Goal: Information Seeking & Learning: Learn about a topic

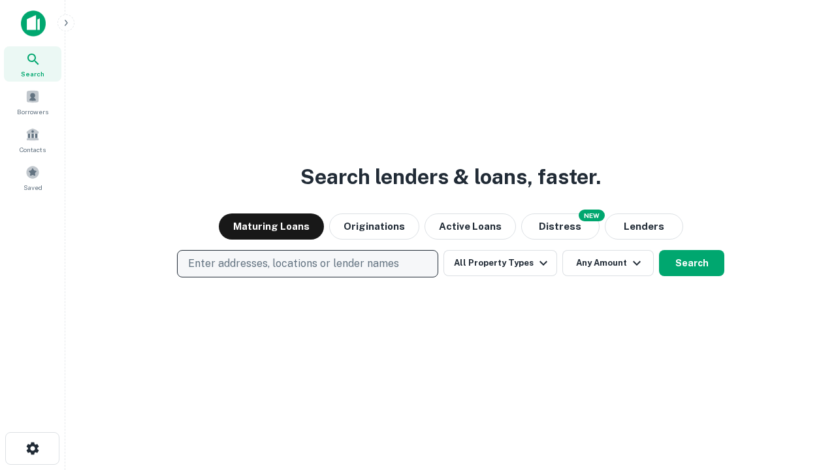
click at [307, 264] on p "Enter addresses, locations or lender names" at bounding box center [293, 264] width 211 height 16
type input "**********"
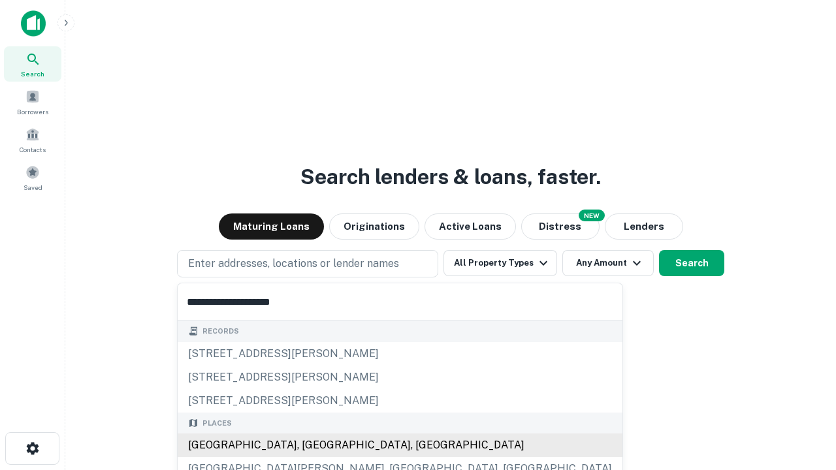
click at [312, 446] on div "[GEOGRAPHIC_DATA], [GEOGRAPHIC_DATA], [GEOGRAPHIC_DATA]" at bounding box center [400, 446] width 445 height 24
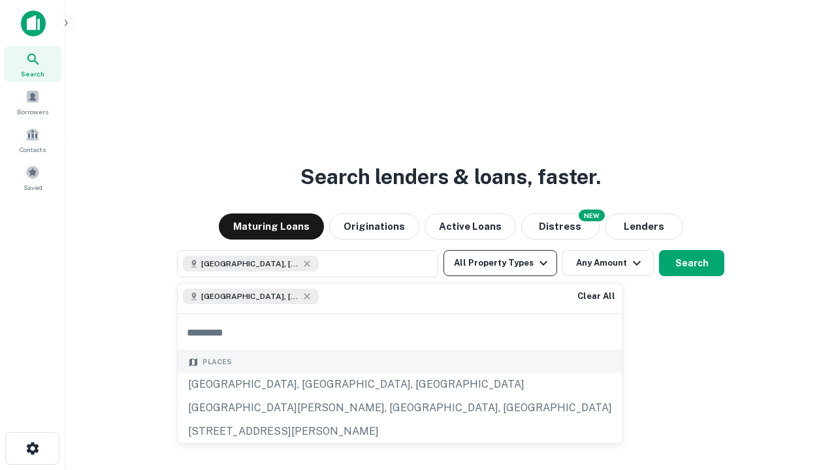
click at [500, 263] on button "All Property Types" at bounding box center [501, 263] width 114 height 26
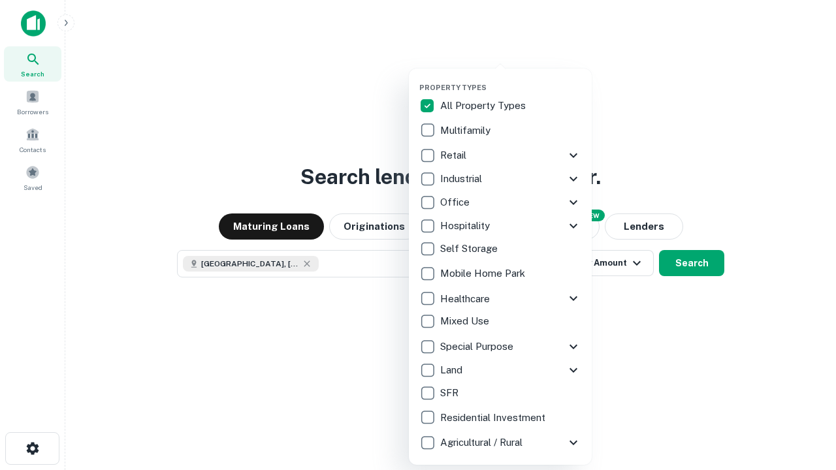
click at [511, 79] on button "button" at bounding box center [510, 79] width 183 height 1
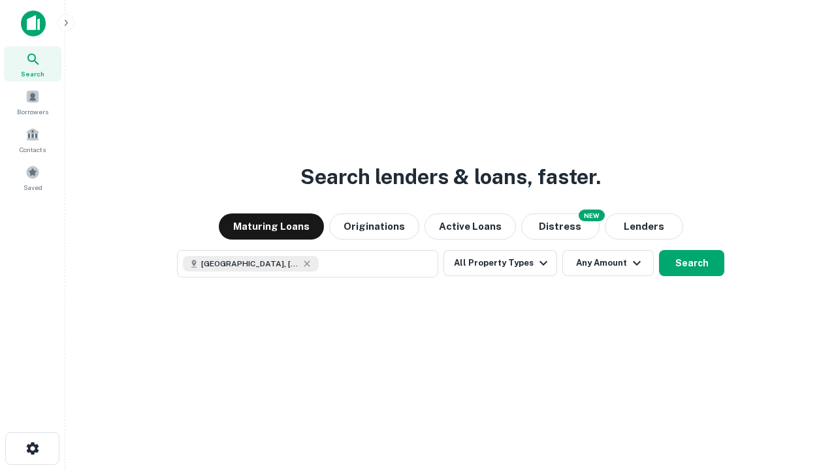
scroll to position [21, 0]
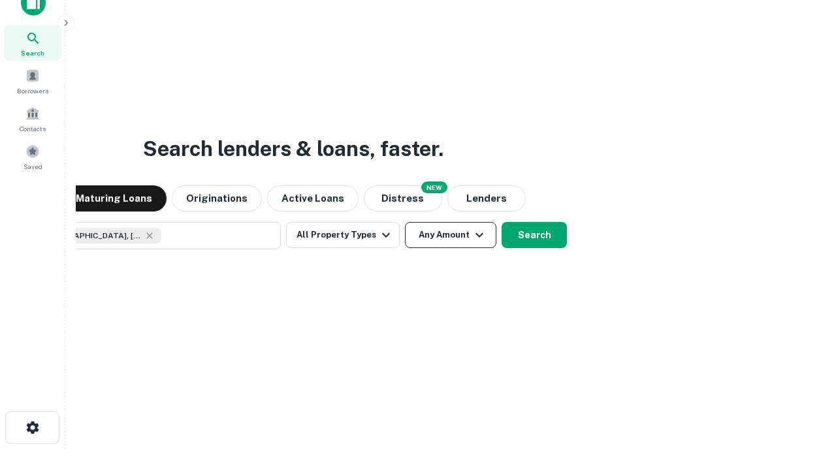
click at [405, 222] on button "Any Amount" at bounding box center [450, 235] width 91 height 26
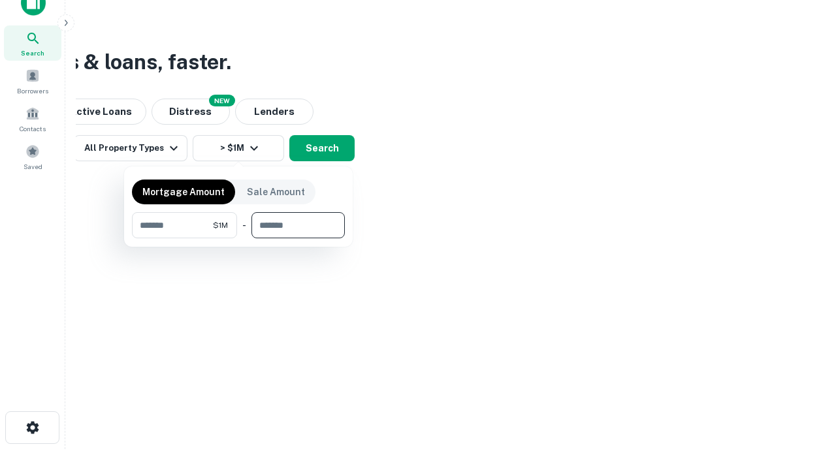
type input "*******"
click at [238, 238] on button "button" at bounding box center [238, 238] width 213 height 1
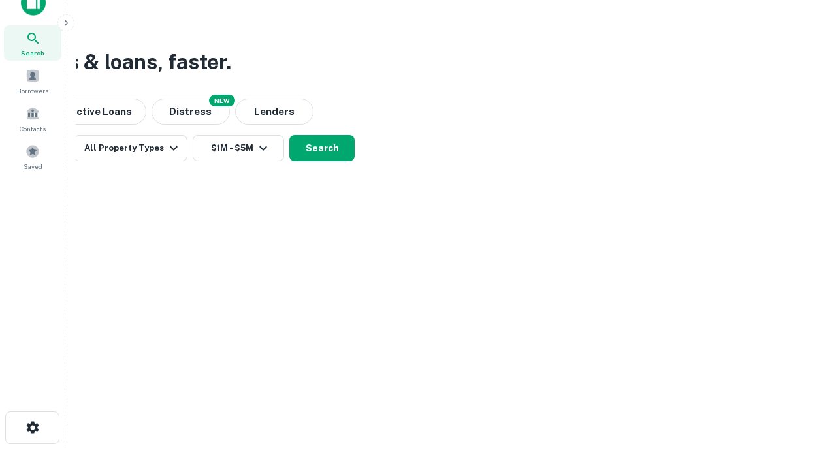
scroll to position [21, 0]
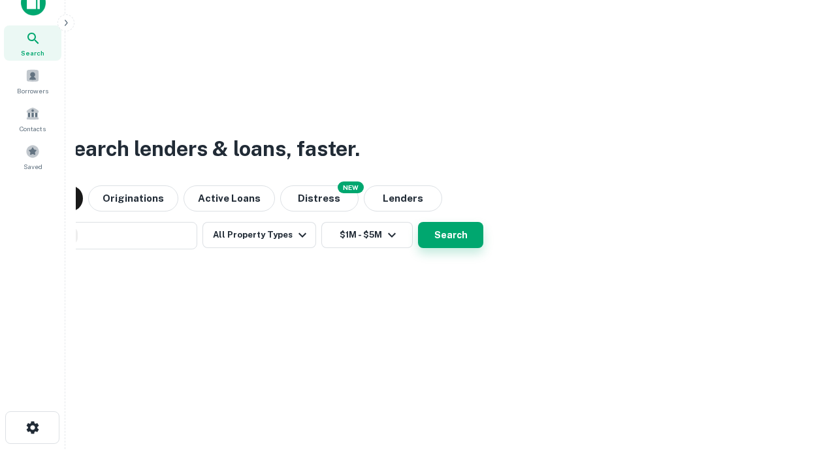
click at [418, 222] on button "Search" at bounding box center [450, 235] width 65 height 26
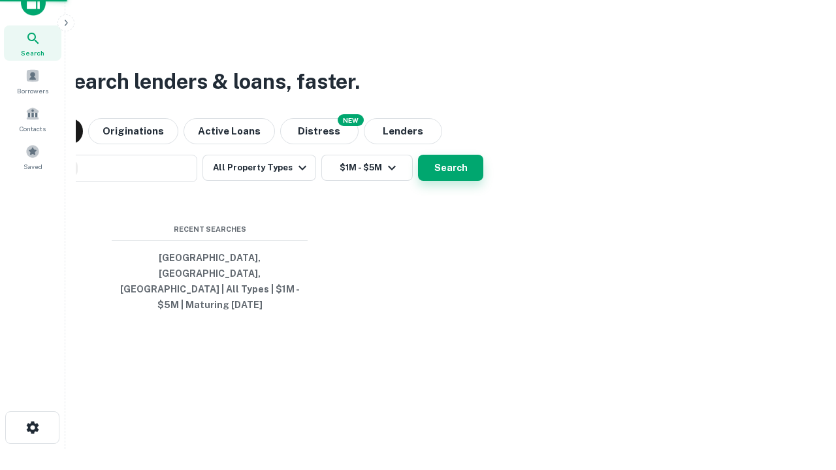
scroll to position [42, 370]
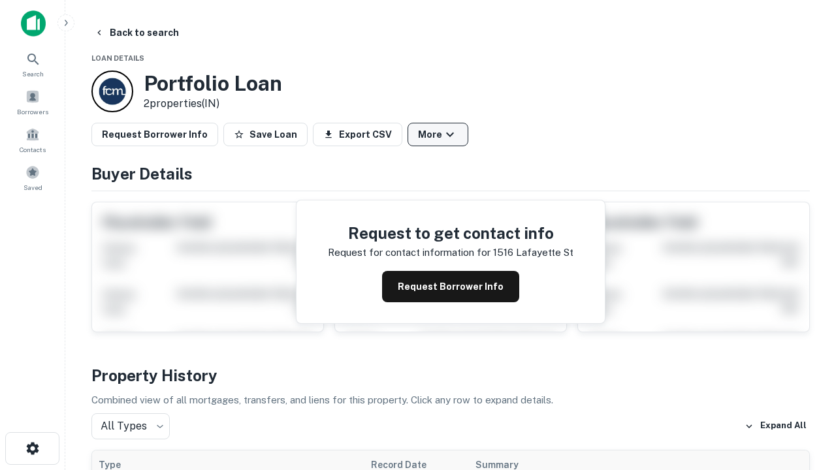
click at [438, 135] on button "More" at bounding box center [438, 135] width 61 height 24
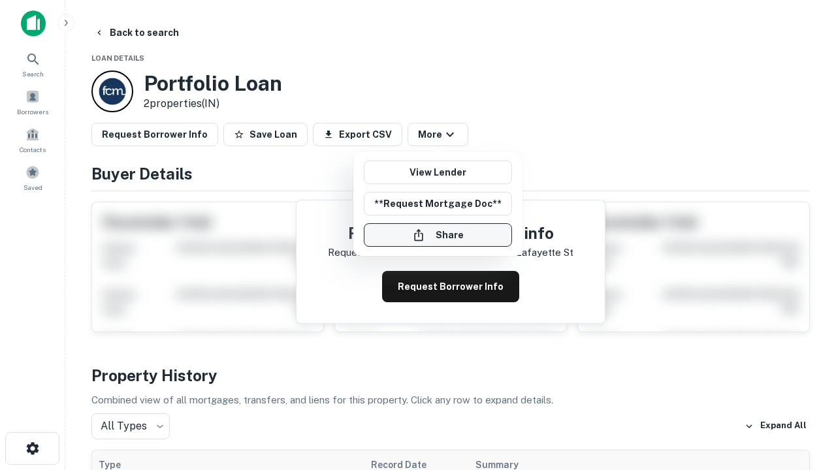
click at [438, 235] on button "Share" at bounding box center [438, 235] width 148 height 24
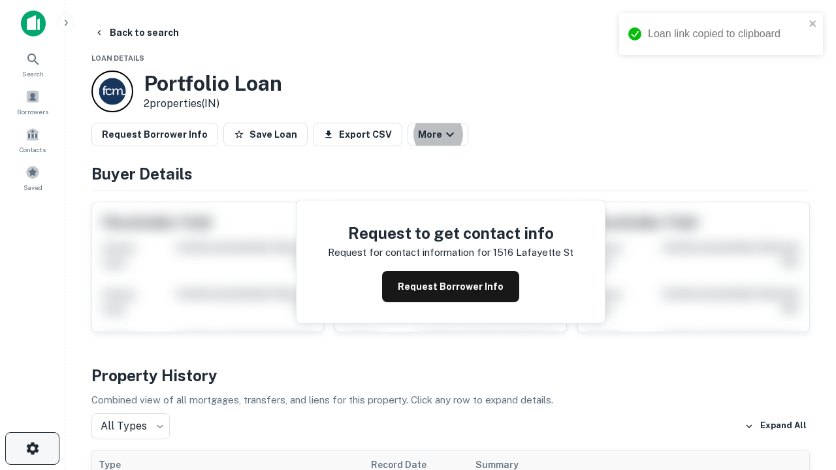
click at [32, 449] on icon "button" at bounding box center [33, 449] width 16 height 16
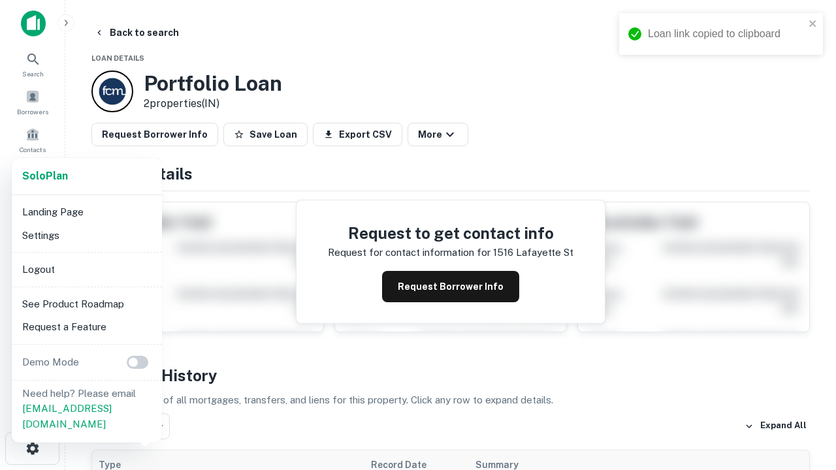
click at [86, 269] on li "Logout" at bounding box center [87, 270] width 140 height 24
